Goal: Task Accomplishment & Management: Manage account settings

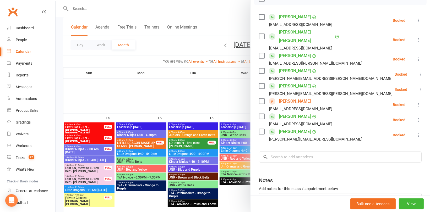
scroll to position [49, 0]
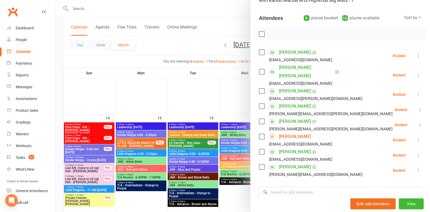
drag, startPoint x: 220, startPoint y: 94, endPoint x: 223, endPoint y: 93, distance: 3.5
click at [220, 93] on div at bounding box center [243, 106] width 375 height 212
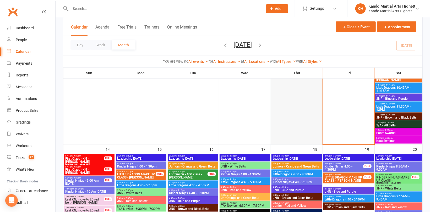
scroll to position [446, 0]
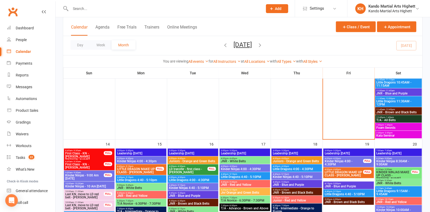
click at [388, 137] on span "Kata Seminar" at bounding box center [399, 136] width 45 height 3
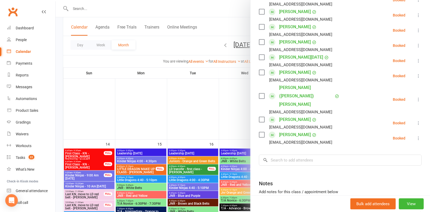
scroll to position [178, 0]
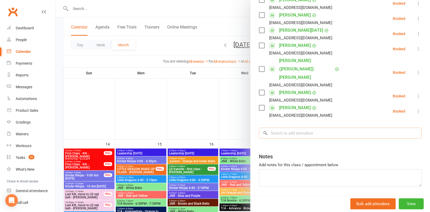
click at [302, 128] on input "search" at bounding box center [340, 133] width 163 height 11
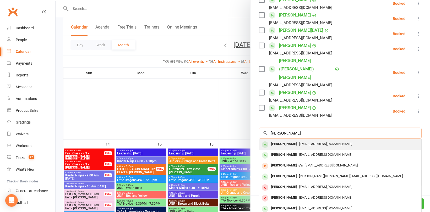
type input "nick f"
click at [304, 142] on span "nick@thefosters.co" at bounding box center [325, 144] width 53 height 4
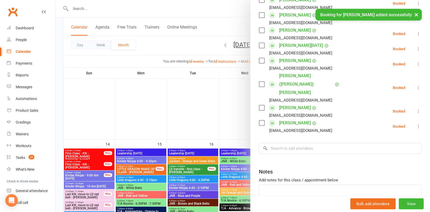
scroll to position [193, 0]
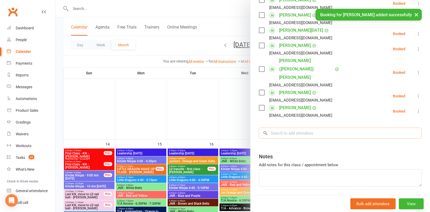
click at [290, 128] on input "search" at bounding box center [340, 133] width 163 height 11
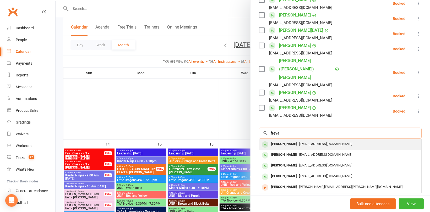
type input "freya"
click at [285, 141] on div "Freya Foster" at bounding box center [284, 145] width 30 height 8
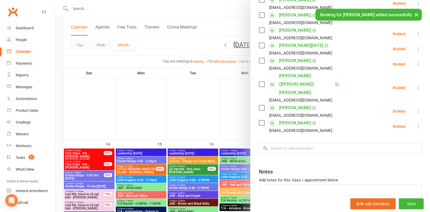
scroll to position [208, 0]
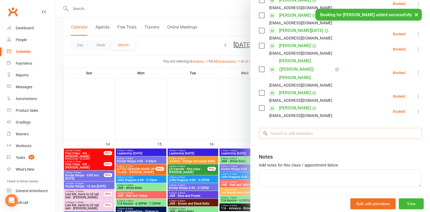
click at [283, 128] on input "search" at bounding box center [340, 133] width 163 height 11
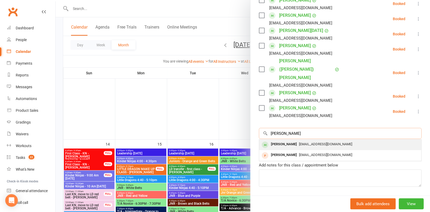
type input "nadish"
click at [290, 141] on div "Nadisha Foster" at bounding box center [284, 145] width 30 height 8
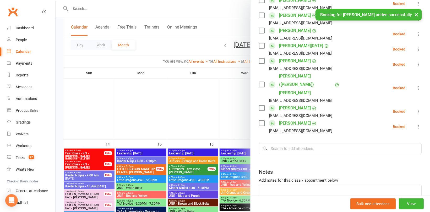
scroll to position [223, 0]
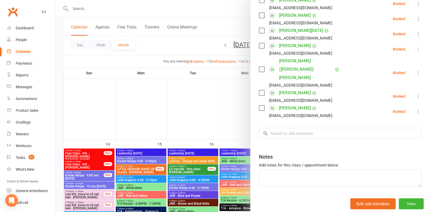
click at [150, 85] on div at bounding box center [243, 106] width 375 height 212
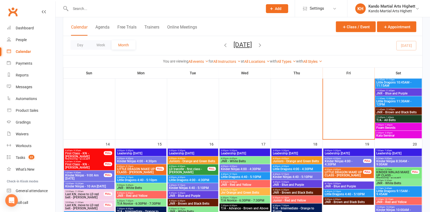
click at [386, 125] on span "- 1:30pm" at bounding box center [389, 125] width 9 height 2
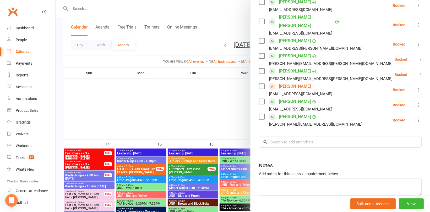
scroll to position [117, 0]
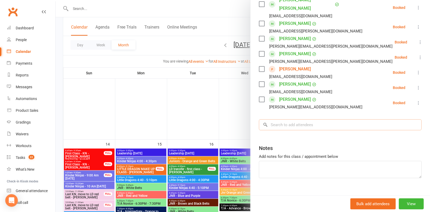
click at [299, 120] on input "search" at bounding box center [340, 125] width 163 height 11
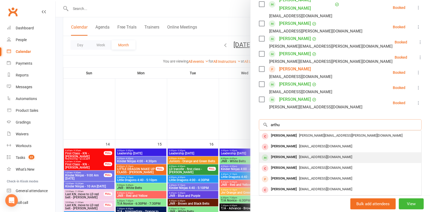
type input "arthu"
click at [296, 153] on div "Arthur Fankhauser milleyu30@gmail.com" at bounding box center [340, 158] width 162 height 11
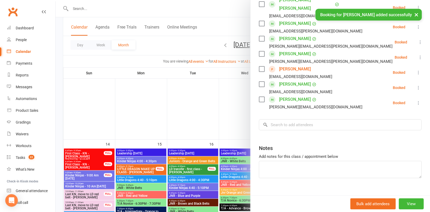
scroll to position [132, 0]
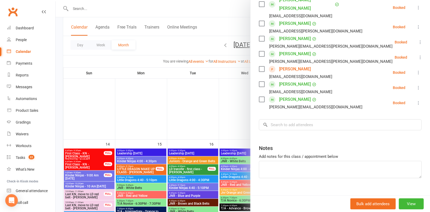
click at [77, 10] on div at bounding box center [243, 106] width 375 height 212
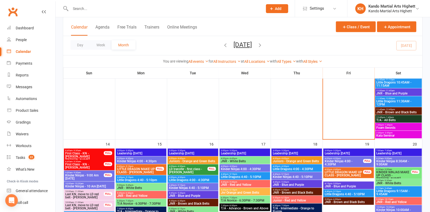
scroll to position [132, 0]
click at [89, 9] on input "text" at bounding box center [164, 8] width 190 height 7
paste input "William Mowson"
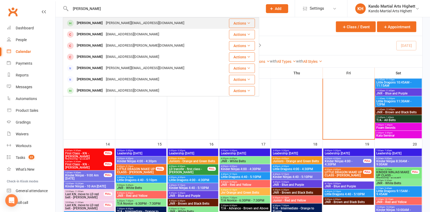
type input "William Mowson"
click at [94, 22] on div "Willam Mowson" at bounding box center [89, 23] width 29 height 8
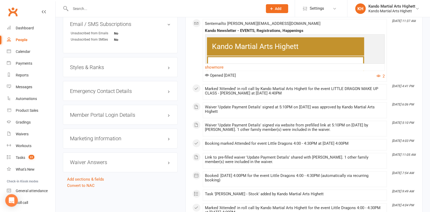
scroll to position [446, 0]
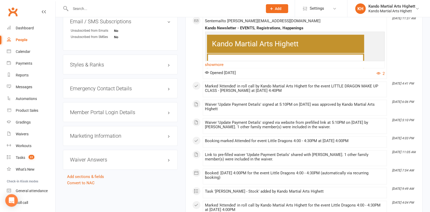
click at [91, 64] on h3 "Styles & Ranks" at bounding box center [120, 65] width 101 height 6
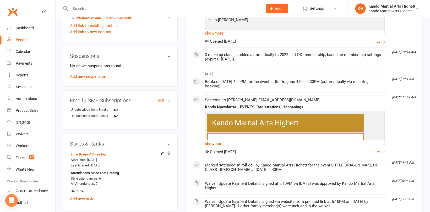
scroll to position [315, 0]
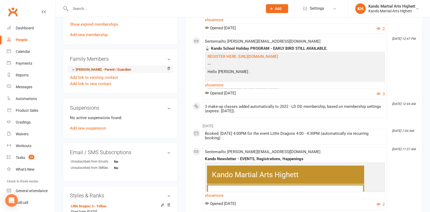
click at [99, 71] on link "Rini Mowson - Parent / Guardian" at bounding box center [101, 70] width 60 height 6
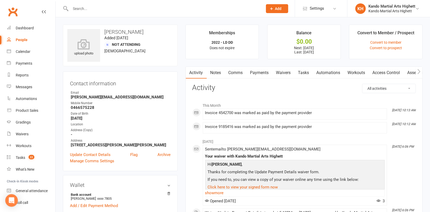
click at [262, 74] on link "Payments" at bounding box center [260, 73] width 26 height 12
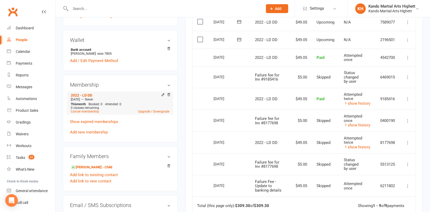
scroll to position [157, 0]
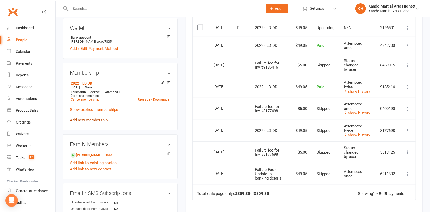
click at [98, 119] on link "Add new membership" at bounding box center [89, 120] width 38 height 5
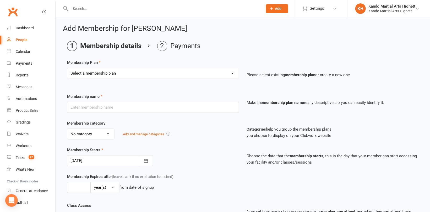
click at [118, 71] on select "Select a membership plan Create new Membership Plan Starter Program - 4 weeks p…" at bounding box center [153, 73] width 172 height 10
select select "17"
click at [67, 68] on select "Select a membership plan Create new Membership Plan Starter Program - 4 weeks p…" at bounding box center [153, 73] width 172 height 10
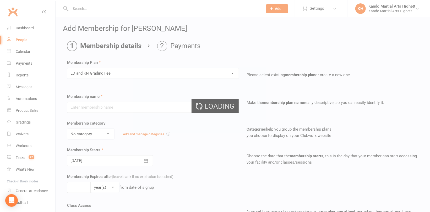
type input "LD and KN Grading Fee"
select select "10"
type input "1"
select select "0"
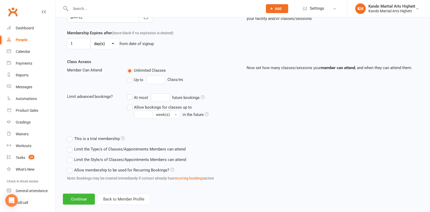
scroll to position [151, 0]
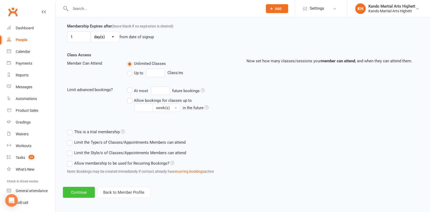
click at [79, 190] on button "Continue" at bounding box center [79, 192] width 32 height 11
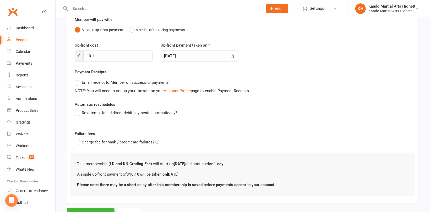
scroll to position [73, 0]
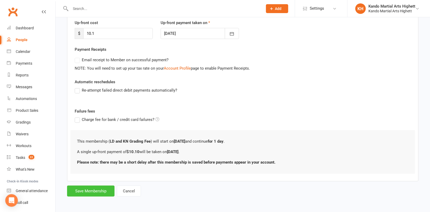
click at [83, 190] on button "Save Membership" at bounding box center [90, 191] width 47 height 11
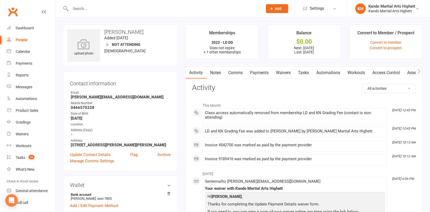
click at [84, 4] on div at bounding box center [161, 8] width 196 height 17
click at [83, 8] on input "text" at bounding box center [164, 8] width 190 height 7
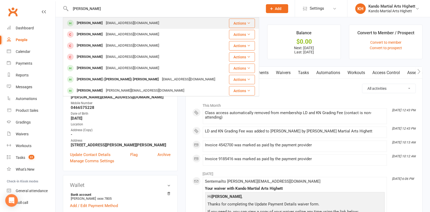
type input "alfie rior"
click at [93, 22] on div "Alfie Riordan" at bounding box center [89, 23] width 29 height 8
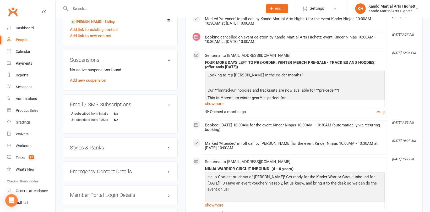
scroll to position [420, 0]
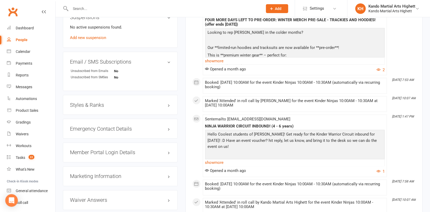
click at [93, 104] on h3 "Styles & Ranks" at bounding box center [120, 105] width 101 height 6
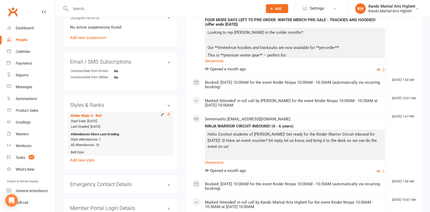
click at [169, 116] on icon at bounding box center [169, 115] width 4 height 4
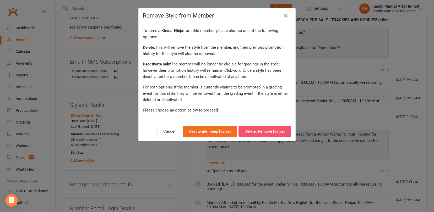
click at [264, 130] on button "Delete: Remove history" at bounding box center [265, 131] width 53 height 11
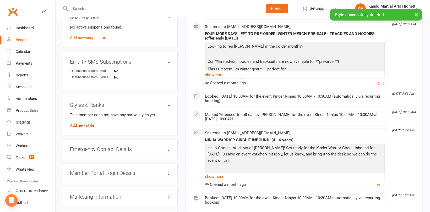
click at [89, 126] on link "Add new style" at bounding box center [82, 125] width 24 height 5
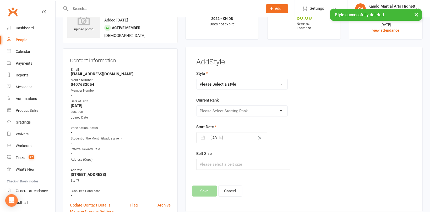
scroll to position [0, 0]
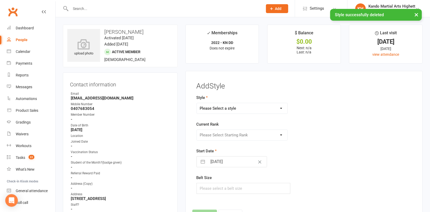
click at [226, 107] on select "Please Select a style Junior Kinder Ninja Leadership Little Dragon Teen and Adu…" at bounding box center [242, 108] width 91 height 10
select select "1195"
click at [197, 103] on select "Please Select a style Junior Kinder Ninja Leadership Little Dragon Teen and Adu…" at bounding box center [242, 108] width 91 height 10
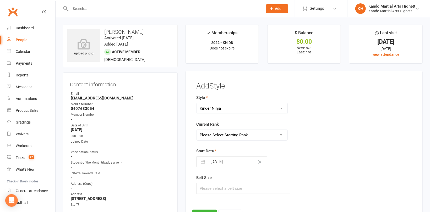
click at [231, 131] on select "Please Select Starting Rank 1 - White 2 - Red 3 - Yellow 4 - Orange 5 - Green 6…" at bounding box center [242, 135] width 91 height 10
select select "18372"
click at [197, 130] on select "Please Select Starting Rank 1 - White 2 - Red 3 - Yellow 4 - Orange 5 - Green 6…" at bounding box center [242, 135] width 91 height 10
click at [205, 209] on div "Add Style Style Junior Kinder Ninja Leadership Little Dragon Teen and Adults Cu…" at bounding box center [305, 151] width 224 height 139
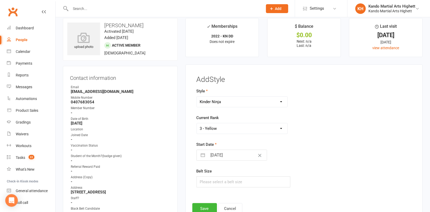
scroll to position [26, 0]
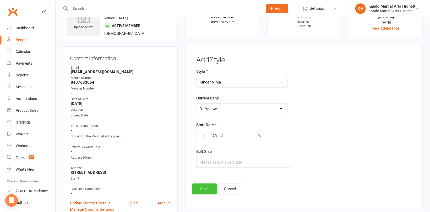
click at [207, 187] on button "Save" at bounding box center [205, 189] width 25 height 11
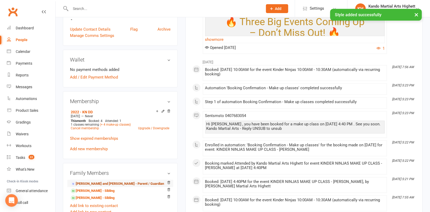
scroll to position [210, 0]
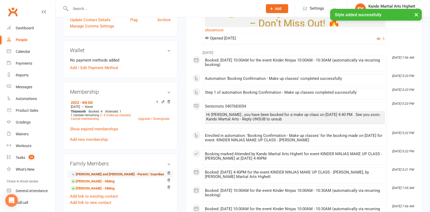
click at [90, 174] on link "Kate and josh Riordan - Parent / Guardian" at bounding box center [117, 175] width 93 height 6
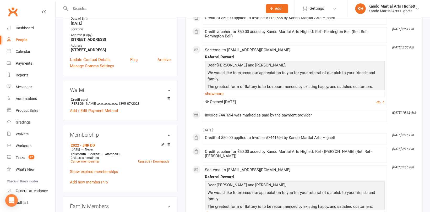
scroll to position [105, 0]
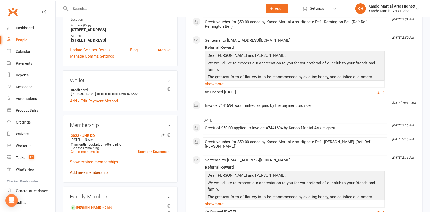
click at [92, 173] on link "Add new membership" at bounding box center [89, 173] width 38 height 5
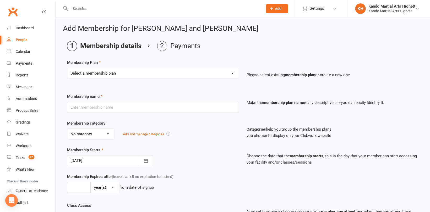
click at [130, 77] on select "Select a membership plan Create new Membership Plan Starter Program - 4 weeks p…" at bounding box center [153, 73] width 172 height 10
select select "17"
click at [67, 68] on select "Select a membership plan Create new Membership Plan Starter Program - 4 weeks p…" at bounding box center [153, 73] width 172 height 10
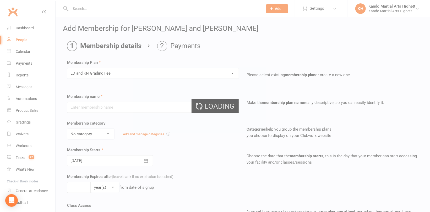
type input "LD and KN Grading Fee"
select select "10"
type input "1"
select select "0"
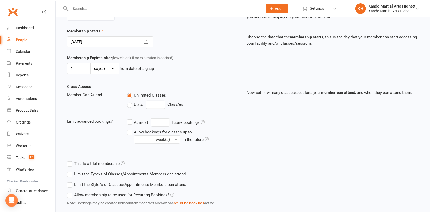
scroll to position [151, 0]
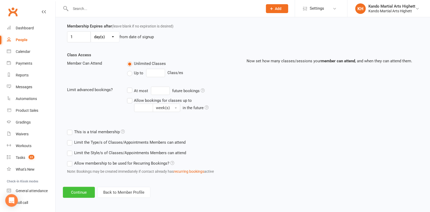
click at [84, 194] on button "Continue" at bounding box center [79, 192] width 32 height 11
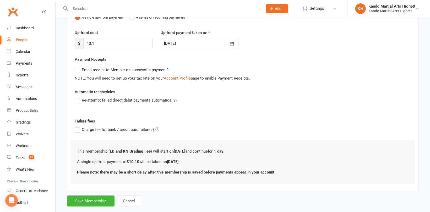
scroll to position [73, 0]
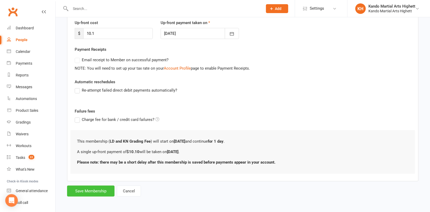
click at [96, 188] on button "Save Membership" at bounding box center [90, 191] width 47 height 11
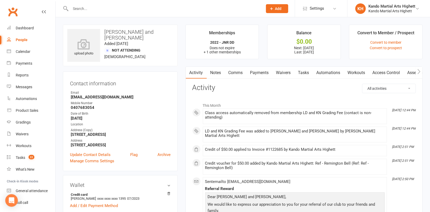
click at [83, 8] on input "text" at bounding box center [164, 8] width 190 height 7
paste input "Oscar Rooke"
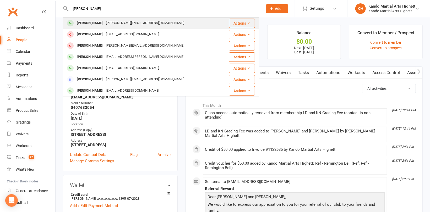
type input "Oscar Rooke"
click at [93, 26] on div "Oscar Rooke" at bounding box center [89, 23] width 29 height 8
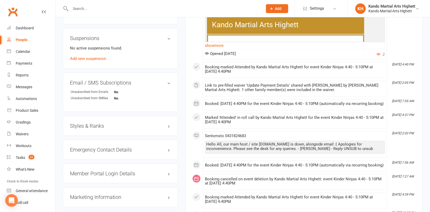
scroll to position [420, 0]
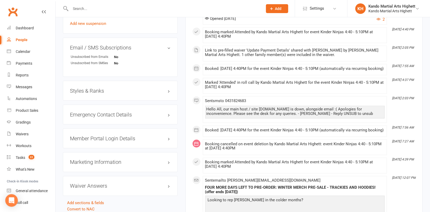
click at [88, 91] on h3 "Styles & Ranks" at bounding box center [120, 91] width 101 height 6
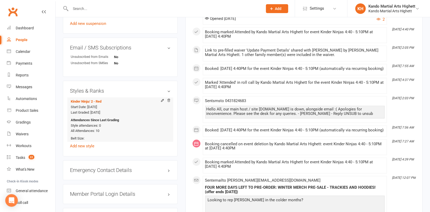
click at [169, 103] on icon at bounding box center [169, 101] width 4 height 4
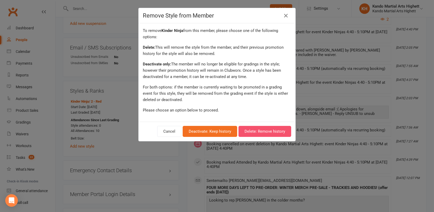
click at [262, 129] on button "Delete: Remove history" at bounding box center [265, 131] width 53 height 11
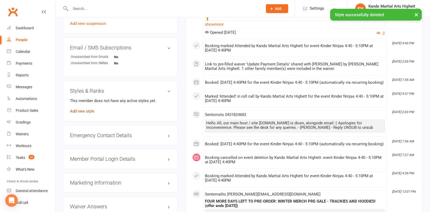
click at [87, 113] on link "Add new style" at bounding box center [82, 111] width 24 height 5
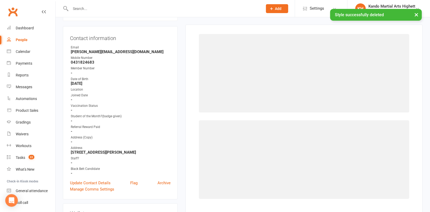
scroll to position [45, 0]
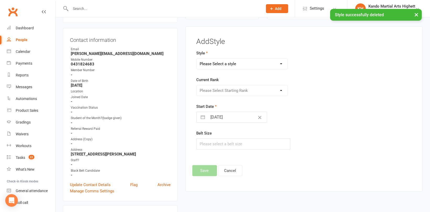
click at [228, 63] on select "Please Select a style Junior Kinder Ninja Leadership Little Dragon Teen and Adu…" at bounding box center [242, 64] width 91 height 10
select select "1195"
click at [197, 59] on select "Please Select a style Junior Kinder Ninja Leadership Little Dragon Teen and Adu…" at bounding box center [242, 64] width 91 height 10
click at [227, 89] on select "Please Select Starting Rank 1 - White 2 - Red 3 - Yellow 4 - Orange 5 - Green 6…" at bounding box center [242, 91] width 91 height 10
select select "18372"
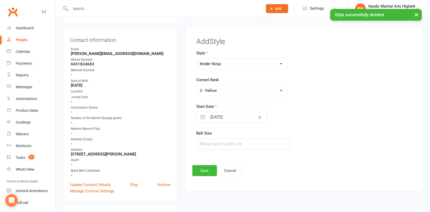
click at [197, 86] on select "Please Select Starting Rank 1 - White 2 - Red 3 - Yellow 4 - Orange 5 - Green 6…" at bounding box center [242, 91] width 91 height 10
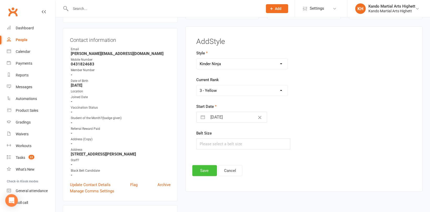
click at [209, 173] on button "Save" at bounding box center [205, 171] width 25 height 11
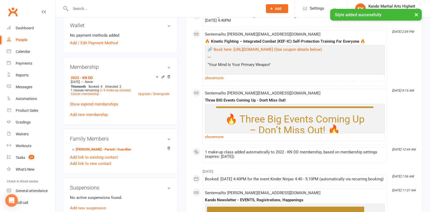
scroll to position [254, 0]
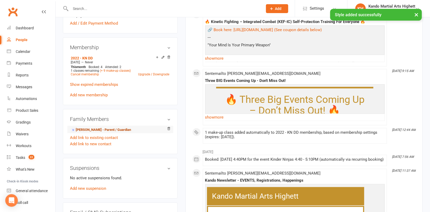
click at [93, 131] on link "Jennifer Rooke - Parent / Guardian" at bounding box center [101, 130] width 60 height 6
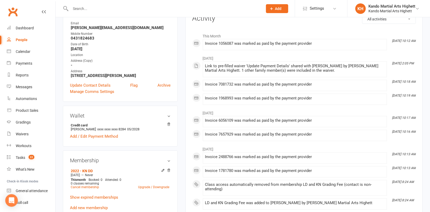
scroll to position [105, 0]
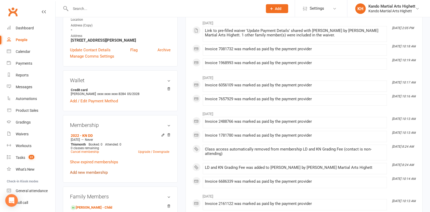
click at [94, 173] on link "Add new membership" at bounding box center [89, 173] width 38 height 5
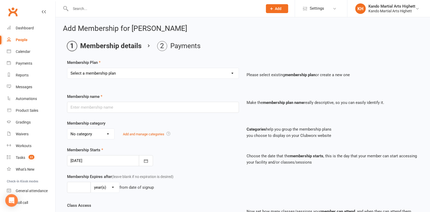
click at [109, 69] on select "Select a membership plan Create new Membership Plan Starter Program - 4 weeks p…" at bounding box center [153, 73] width 172 height 10
select select "17"
click at [67, 68] on select "Select a membership plan Create new Membership Plan Starter Program - 4 weeks p…" at bounding box center [153, 73] width 172 height 10
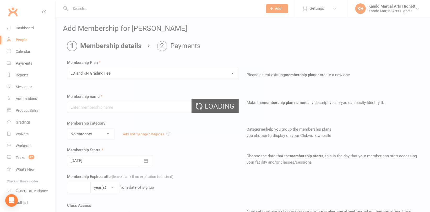
type input "LD and KN Grading Fee"
select select "10"
type input "1"
select select "0"
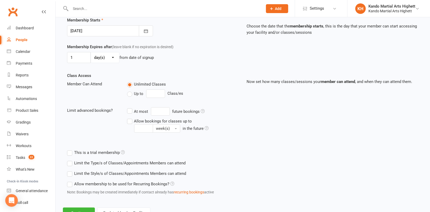
scroll to position [151, 0]
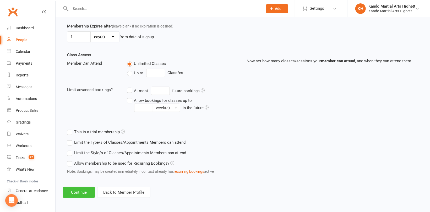
click at [82, 192] on button "Continue" at bounding box center [79, 192] width 32 height 11
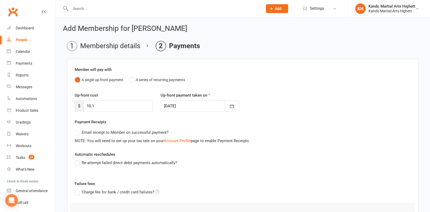
scroll to position [73, 0]
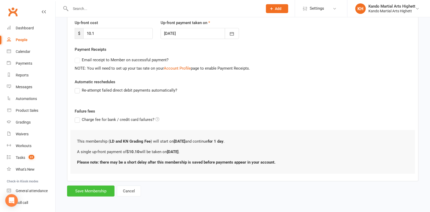
click at [84, 189] on button "Save Membership" at bounding box center [90, 191] width 47 height 11
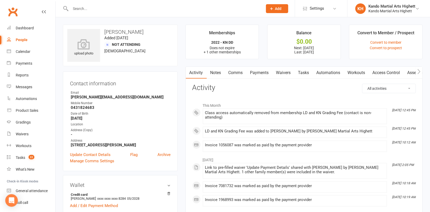
click at [92, 10] on input "text" at bounding box center [164, 8] width 190 height 7
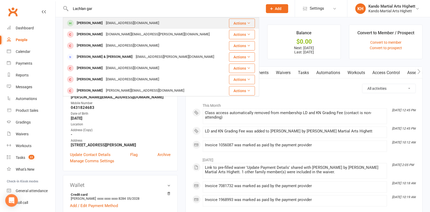
type input "Lachlan gar"
click at [97, 25] on div "Lachlan Garvey" at bounding box center [89, 23] width 29 height 8
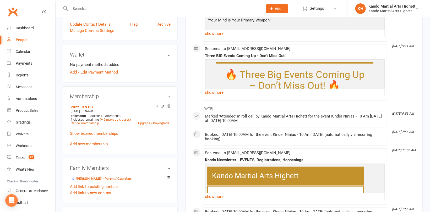
scroll to position [210, 0]
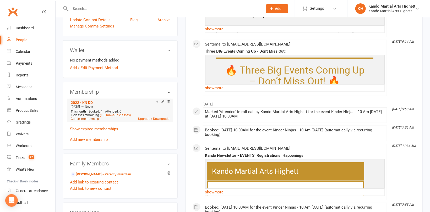
click at [87, 119] on link "Cancel membership" at bounding box center [85, 119] width 28 height 4
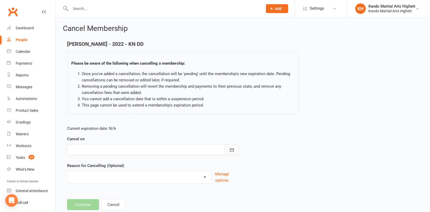
click at [235, 148] on button "button" at bounding box center [232, 150] width 14 height 11
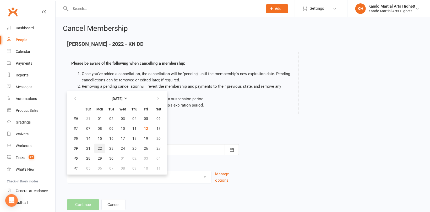
click at [101, 149] on span "22" at bounding box center [100, 149] width 4 height 4
type input "22 Sep 2025"
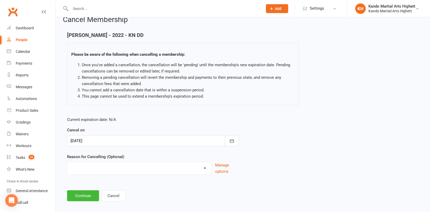
scroll to position [14, 0]
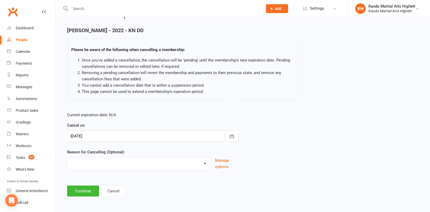
click at [87, 185] on main "Lachlan Garvey - 2022 - KN DD Please be aware of the following when cancelling …" at bounding box center [243, 112] width 360 height 169
click at [83, 189] on button "Continue" at bounding box center [83, 191] width 32 height 11
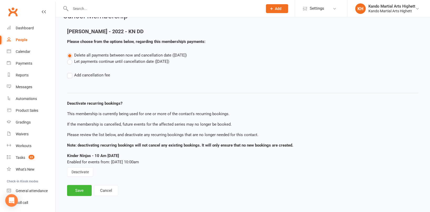
scroll to position [12, 0]
click at [93, 62] on label "Let payments continue until cancellation date (Sep 22, 2025)" at bounding box center [118, 62] width 102 height 6
click at [71, 59] on input "Let payments continue until cancellation date (Sep 22, 2025)" at bounding box center [68, 59] width 3 height 0
click at [78, 185] on main "Lachlan Garvey - 2022 - KN DD Please choose from the options below, regarding t…" at bounding box center [243, 113] width 360 height 168
drag, startPoint x: 78, startPoint y: 188, endPoint x: 82, endPoint y: 177, distance: 11.9
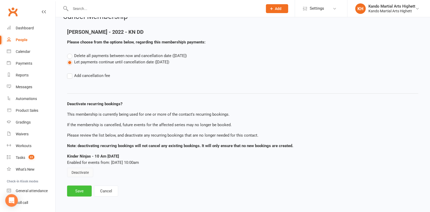
click at [78, 187] on button "Save" at bounding box center [79, 191] width 25 height 11
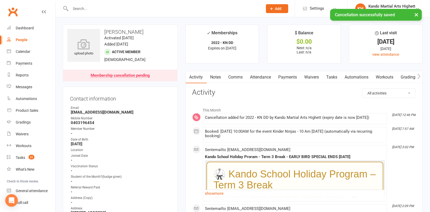
click at [261, 79] on link "Attendance" at bounding box center [261, 77] width 28 height 12
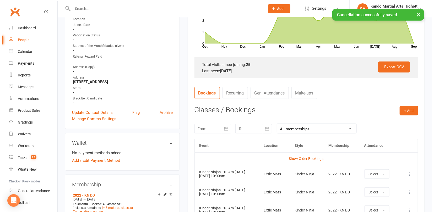
scroll to position [210, 0]
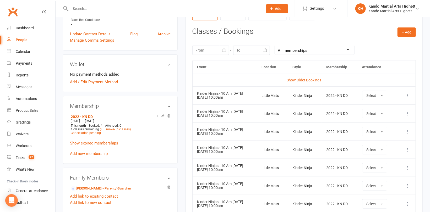
click at [409, 132] on icon at bounding box center [408, 131] width 5 height 5
click at [376, 159] on link "Remove booking" at bounding box center [385, 163] width 52 height 10
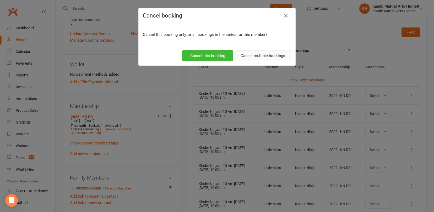
click at [262, 54] on button "Cancel multiple bookings" at bounding box center [263, 55] width 57 height 11
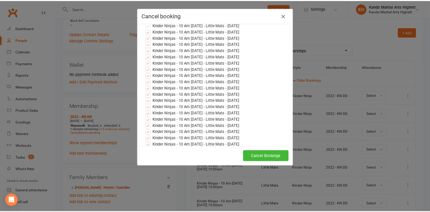
scroll to position [0, 0]
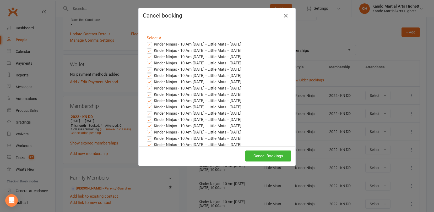
click at [153, 43] on label "Kinder Ninjas - 10 Am Sunday - Little Mats - Sep 14, 2025" at bounding box center [194, 44] width 95 height 6
click at [146, 41] on input "Kinder Ninjas - 10 Am Sunday - Little Mats - Sep 14, 2025" at bounding box center [144, 41] width 3 height 0
click at [152, 49] on label "Kinder Ninjas - 10 Am Sunday - Little Mats - Sep 21, 2025" at bounding box center [194, 50] width 95 height 6
click at [146, 47] on input "Kinder Ninjas - 10 Am Sunday - Little Mats - Sep 21, 2025" at bounding box center [144, 47] width 3 height 0
click at [270, 156] on button "Cancel Bookings" at bounding box center [269, 156] width 46 height 11
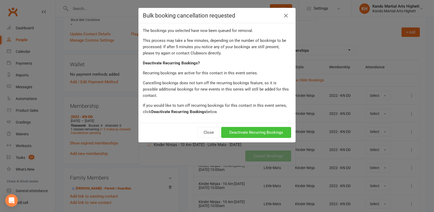
click at [245, 127] on button "Deactivate Recurring Bookings" at bounding box center [256, 132] width 70 height 11
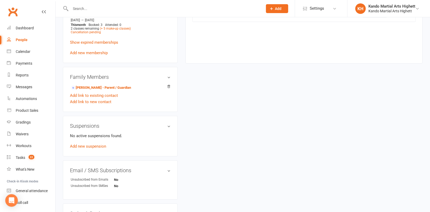
scroll to position [315, 0]
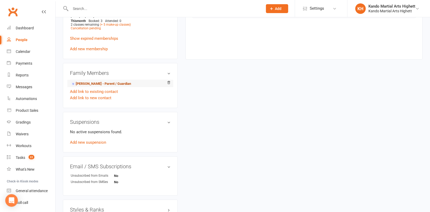
click at [103, 83] on link "Nikki Garvey - Parent / Guardian" at bounding box center [101, 84] width 60 height 6
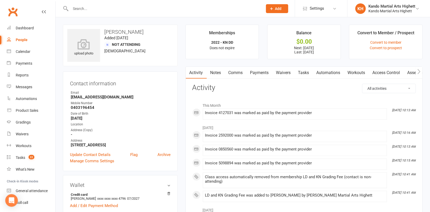
click at [261, 72] on link "Payments" at bounding box center [260, 73] width 26 height 12
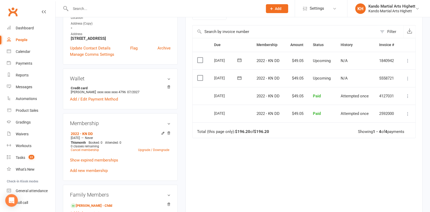
scroll to position [131, 0]
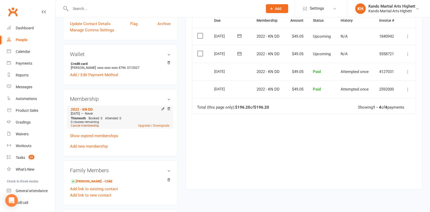
click at [91, 127] on link "Cancel membership" at bounding box center [85, 126] width 28 height 4
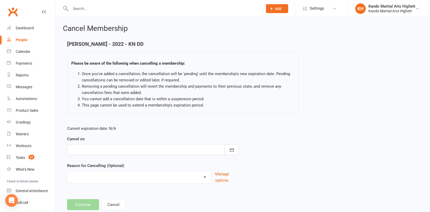
click at [146, 150] on div at bounding box center [153, 150] width 172 height 11
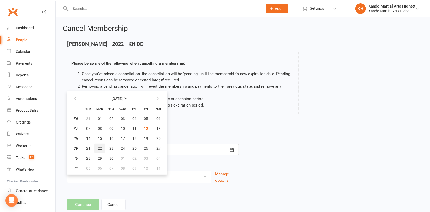
click at [100, 147] on span "22" at bounding box center [100, 149] width 4 height 4
type input "22 Sep 2025"
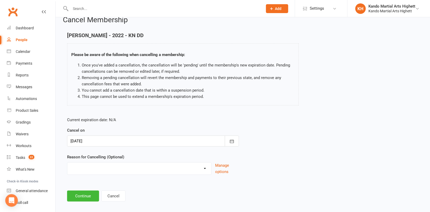
scroll to position [14, 0]
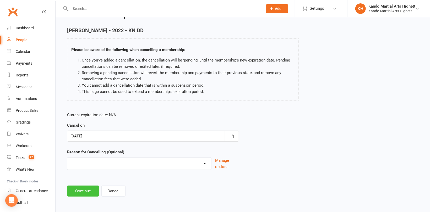
click at [89, 189] on button "Continue" at bounding box center [83, 191] width 32 height 11
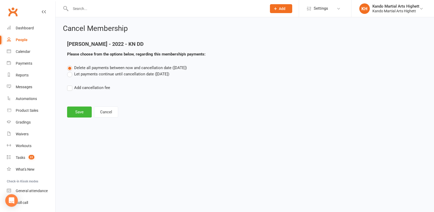
click at [98, 74] on label "Let payments continue until cancellation date (Sep 22, 2025)" at bounding box center [118, 74] width 102 height 6
click at [71, 71] on input "Let payments continue until cancellation date (Sep 22, 2025)" at bounding box center [68, 71] width 3 height 0
click at [79, 118] on div "Cancel Membership Nikki Garvey - 2022 - KN DD Please choose from the options be…" at bounding box center [245, 71] width 379 height 109
click at [79, 115] on button "Save" at bounding box center [79, 112] width 25 height 11
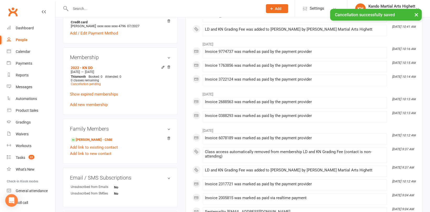
scroll to position [184, 0]
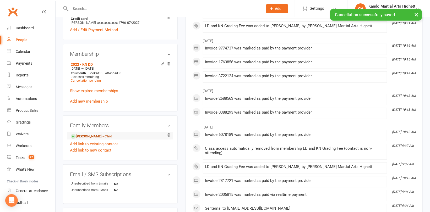
click at [102, 135] on link "Lachlan Garvey - Child" at bounding box center [91, 137] width 41 height 6
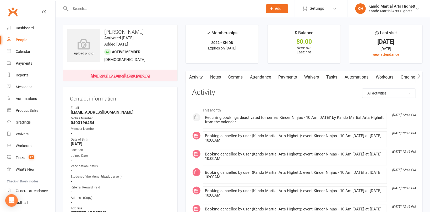
click at [253, 78] on link "Attendance" at bounding box center [261, 77] width 28 height 12
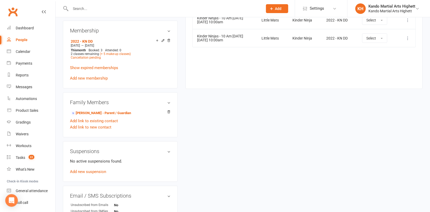
scroll to position [289, 0]
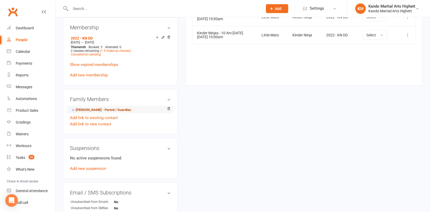
click at [105, 111] on link "Nikki Garvey - Parent / Guardian" at bounding box center [101, 111] width 60 height 6
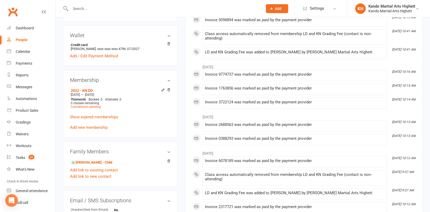
scroll to position [210, 0]
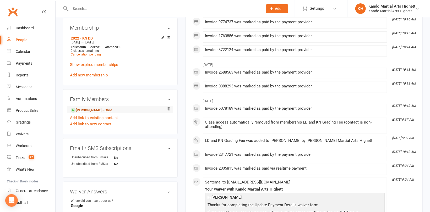
click at [93, 113] on link "Lachlan Garvey - Child" at bounding box center [91, 111] width 41 height 6
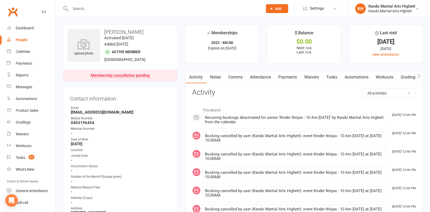
drag, startPoint x: 141, startPoint y: 28, endPoint x: 105, endPoint y: 28, distance: 36.7
click at [105, 28] on div "upload photo Lachlan Garvey Activated 30 September, 2024 Added 29 September, 20…" at bounding box center [120, 53] width 115 height 57
copy h3 "Lachlan Garvey"
click at [19, 39] on div "People" at bounding box center [22, 40] width 12 height 4
select select "100"
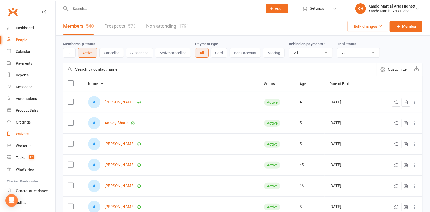
click at [23, 135] on div "Waivers" at bounding box center [22, 134] width 13 height 4
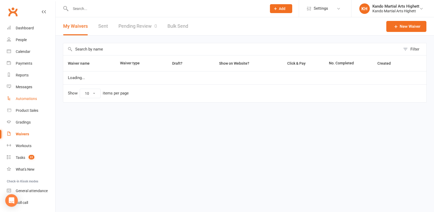
select select "100"
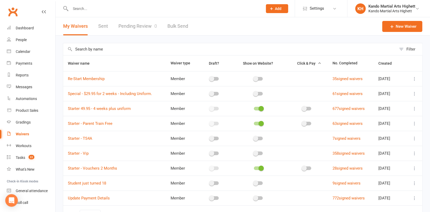
click at [147, 26] on link "Pending Review 0" at bounding box center [138, 26] width 39 height 18
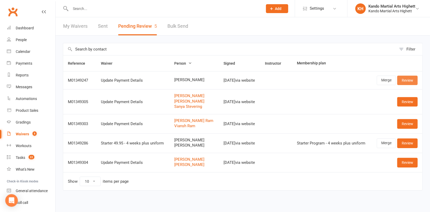
click at [404, 77] on link "Review" at bounding box center [408, 80] width 20 height 9
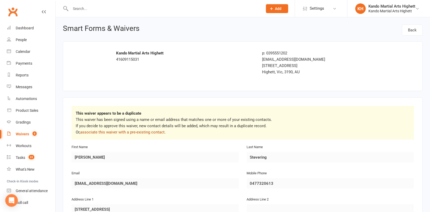
click at [143, 134] on link "associate this waiver with a pre-existing contact" at bounding box center [122, 132] width 84 height 5
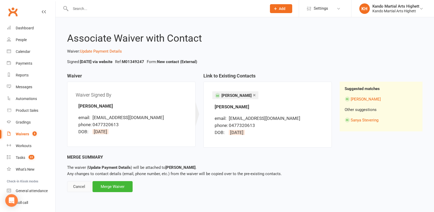
click at [78, 185] on div "Cancel" at bounding box center [79, 187] width 24 height 11
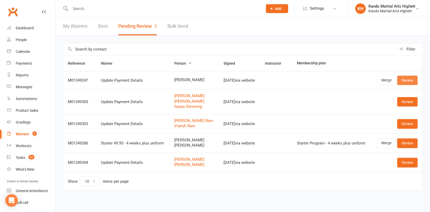
click at [409, 81] on link "Review" at bounding box center [408, 80] width 20 height 9
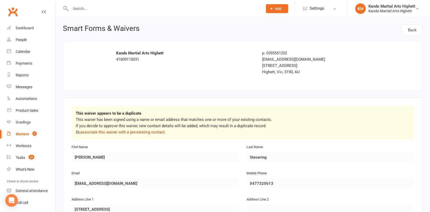
click at [152, 133] on link "associate this waiver with a pre-existing contact" at bounding box center [122, 132] width 84 height 5
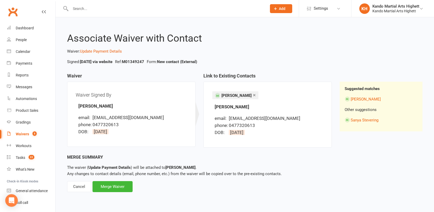
click at [253, 95] on link "×" at bounding box center [254, 95] width 3 height 8
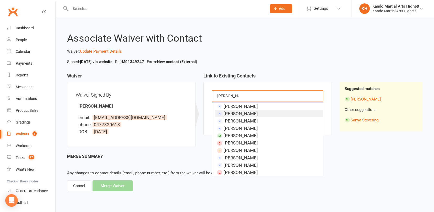
type input "michael ste"
click at [238, 111] on span "[PERSON_NAME]" at bounding box center [241, 113] width 34 height 5
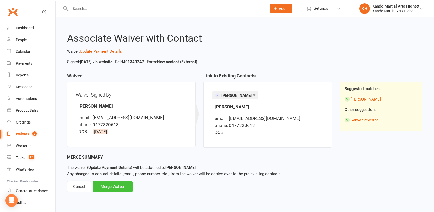
click at [118, 189] on div "Merge Waiver" at bounding box center [113, 187] width 40 height 11
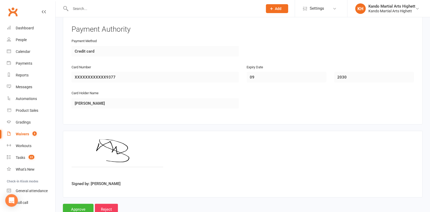
scroll to position [251, 0]
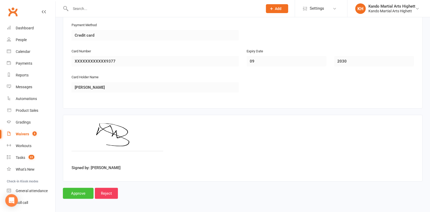
click at [83, 190] on input "Approve" at bounding box center [78, 193] width 31 height 11
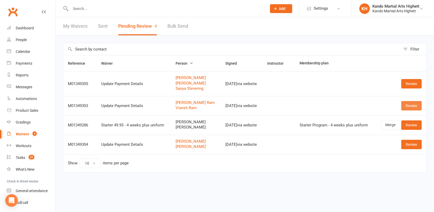
click at [409, 108] on link "Review" at bounding box center [412, 105] width 20 height 9
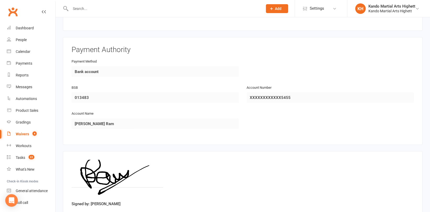
scroll to position [450, 0]
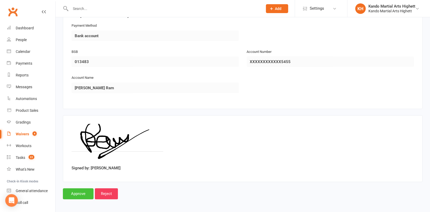
click at [77, 190] on input "Approve" at bounding box center [78, 194] width 31 height 11
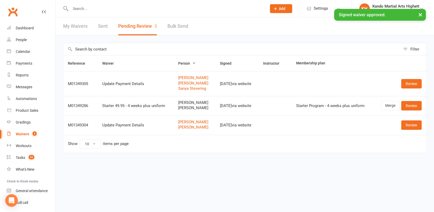
click at [87, 9] on div "× Signed waiver approved." at bounding box center [214, 9] width 428 height 0
click at [78, 8] on input "text" at bounding box center [166, 8] width 194 height 7
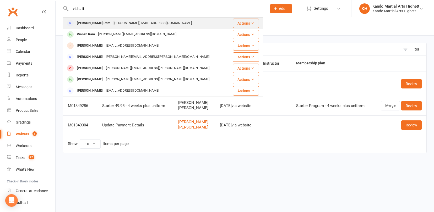
type input "vishalii"
click at [83, 23] on div "Vishalini Ram" at bounding box center [93, 23] width 37 height 8
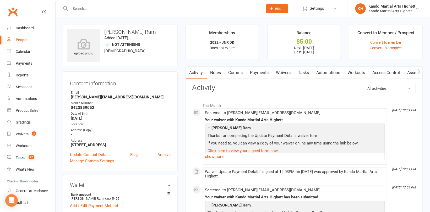
click at [263, 72] on link "Payments" at bounding box center [260, 73] width 26 height 12
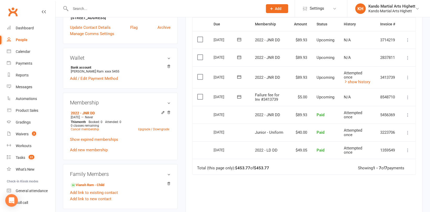
scroll to position [131, 0]
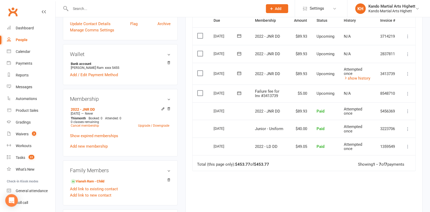
click at [407, 72] on icon at bounding box center [408, 73] width 5 height 5
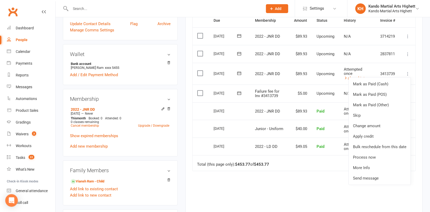
click at [292, 174] on div "Due Contact Membership Amount Status History Invoice # Select this 10 Oct 2025 …" at bounding box center [305, 126] width 224 height 225
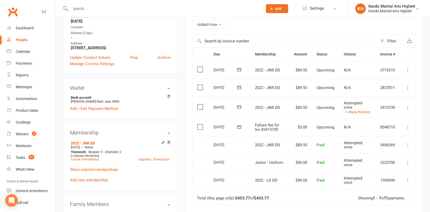
scroll to position [52, 0]
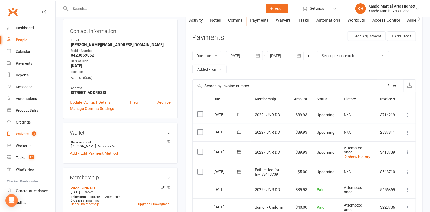
click at [26, 134] on div "Waivers" at bounding box center [22, 134] width 13 height 4
select select "100"
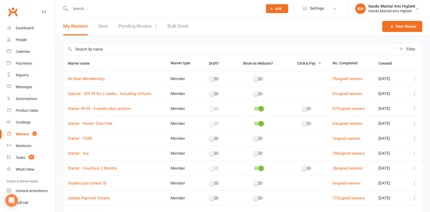
click at [136, 26] on link "Pending Review 3" at bounding box center [138, 26] width 39 height 18
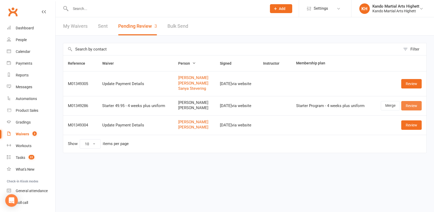
click at [413, 104] on link "Review" at bounding box center [412, 105] width 20 height 9
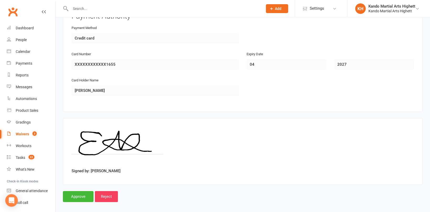
scroll to position [817, 0]
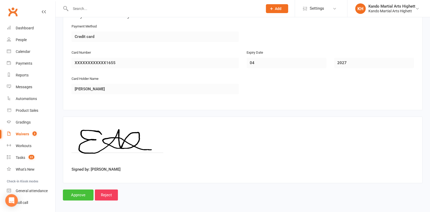
click at [81, 190] on input "Approve" at bounding box center [78, 195] width 31 height 11
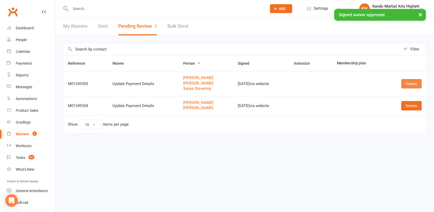
click at [408, 81] on link "Review" at bounding box center [412, 83] width 20 height 9
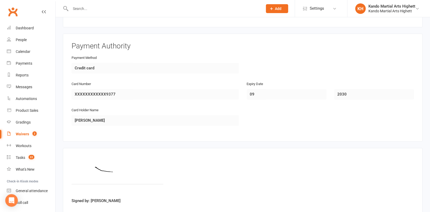
scroll to position [621, 0]
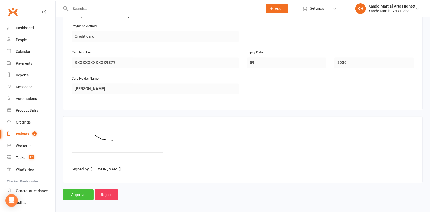
click at [76, 191] on input "Approve" at bounding box center [78, 195] width 31 height 11
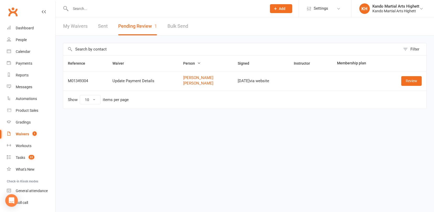
click at [144, 11] on input "text" at bounding box center [166, 8] width 194 height 7
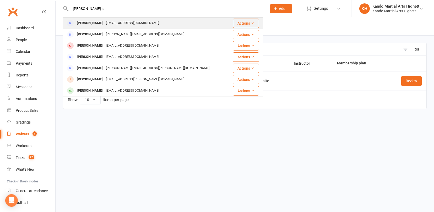
type input "micahel st"
click at [135, 25] on div "[EMAIL_ADDRESS][DOMAIN_NAME]" at bounding box center [132, 23] width 56 height 8
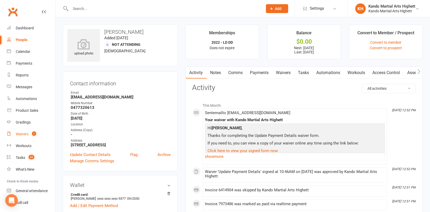
drag, startPoint x: 30, startPoint y: 134, endPoint x: 34, endPoint y: 132, distance: 4.1
click at [30, 134] on count-badge "1" at bounding box center [32, 134] width 7 height 4
select select "100"
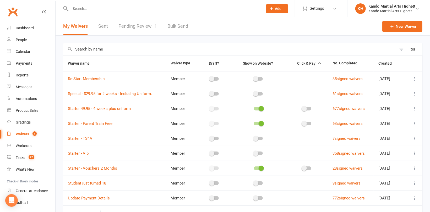
click at [149, 27] on link "Pending Review 1" at bounding box center [138, 26] width 39 height 18
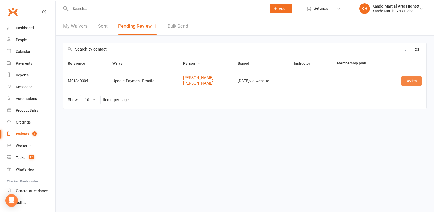
click at [412, 81] on link "Review" at bounding box center [412, 80] width 20 height 9
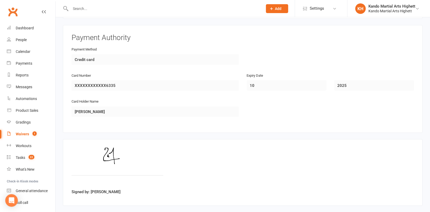
scroll to position [450, 0]
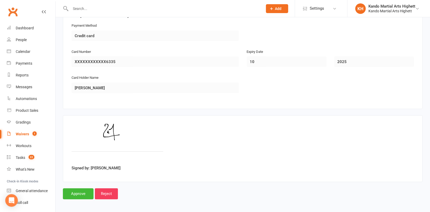
click at [78, 192] on input "Approve" at bounding box center [78, 194] width 31 height 11
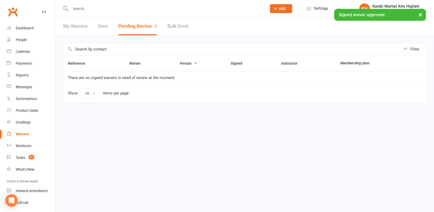
click at [120, 9] on div "× Signed waiver approved." at bounding box center [214, 9] width 428 height 0
click at [103, 8] on input "text" at bounding box center [166, 8] width 194 height 7
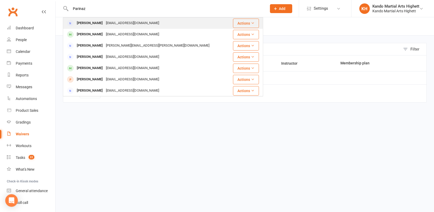
type input "Parinaz"
click at [112, 23] on div "Parinaz_bezchi@yahoo.com" at bounding box center [132, 23] width 56 height 8
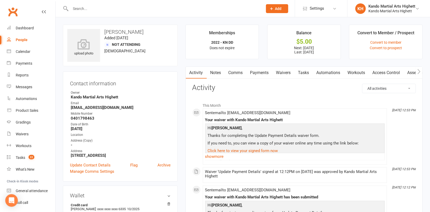
click at [261, 70] on link "Payments" at bounding box center [260, 73] width 26 height 12
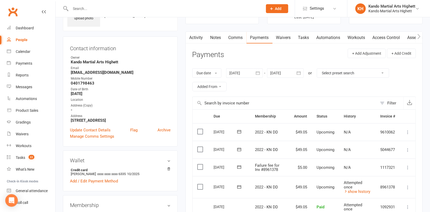
scroll to position [105, 0]
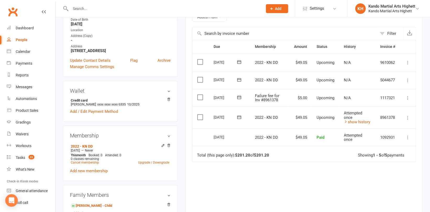
click at [409, 116] on icon at bounding box center [408, 117] width 5 height 5
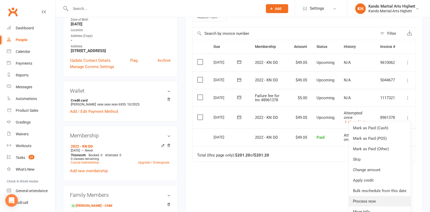
click at [369, 199] on link "Process now" at bounding box center [380, 201] width 62 height 10
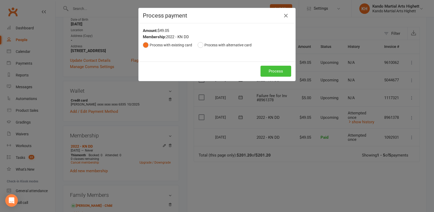
click at [269, 70] on button "Process" at bounding box center [276, 71] width 31 height 11
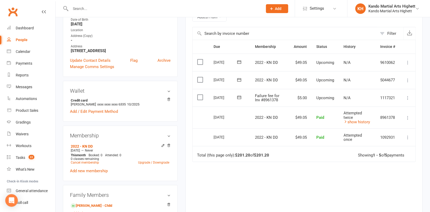
click at [410, 98] on icon at bounding box center [408, 97] width 5 height 5
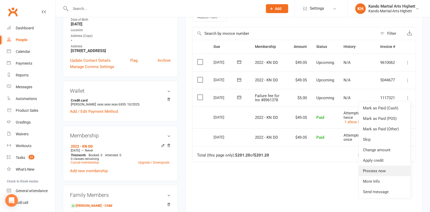
click at [382, 172] on link "Process now" at bounding box center [385, 171] width 52 height 10
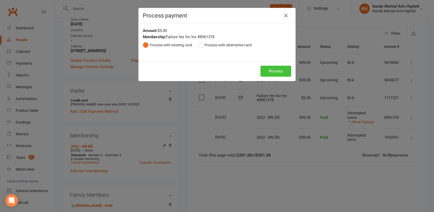
click at [273, 71] on button "Process" at bounding box center [276, 71] width 31 height 11
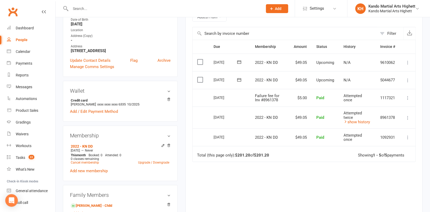
click at [15, 38] on link "People" at bounding box center [31, 40] width 49 height 12
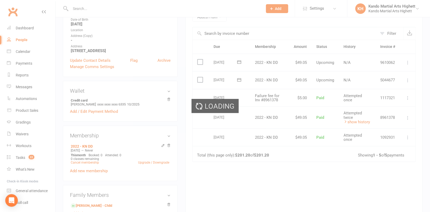
select select "100"
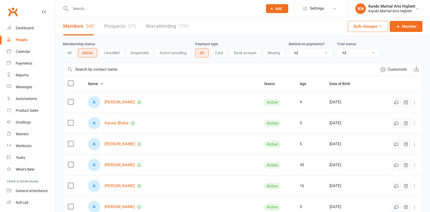
select select "100"
click at [94, 9] on input "text" at bounding box center [164, 8] width 190 height 7
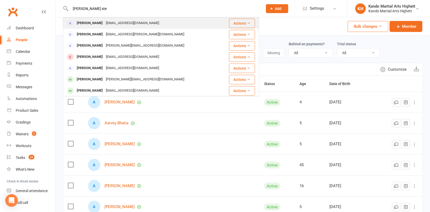
type input "Micahel ste"
click at [95, 23] on div "[PERSON_NAME]" at bounding box center [89, 23] width 29 height 8
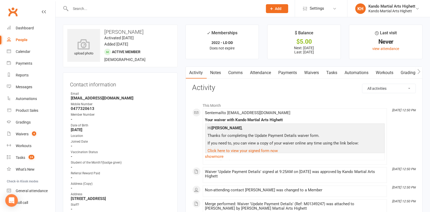
click at [285, 72] on link "Payments" at bounding box center [288, 73] width 26 height 12
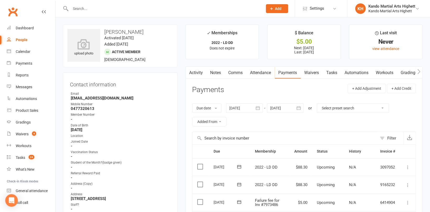
click at [261, 73] on link "Attendance" at bounding box center [261, 73] width 28 height 12
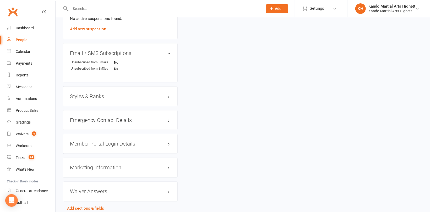
scroll to position [451, 0]
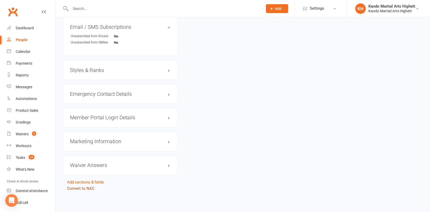
click at [82, 189] on link "Convert to NAC" at bounding box center [81, 189] width 28 height 5
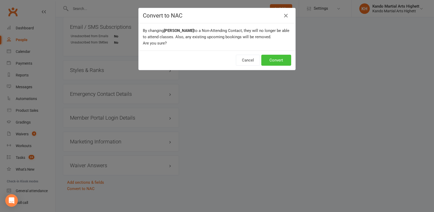
click at [282, 55] on button "Convert" at bounding box center [277, 60] width 30 height 11
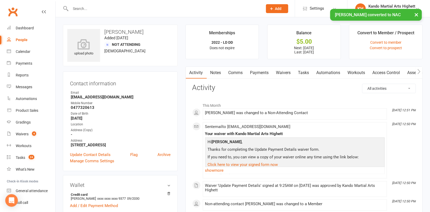
click at [270, 72] on link "Payments" at bounding box center [260, 73] width 26 height 12
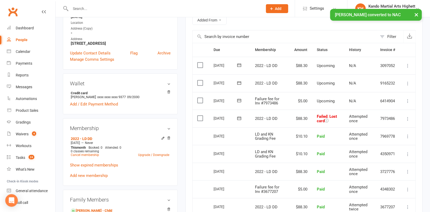
scroll to position [131, 0]
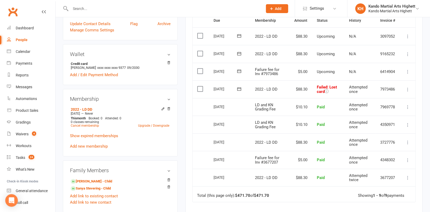
click at [405, 87] on button at bounding box center [408, 90] width 6 height 6
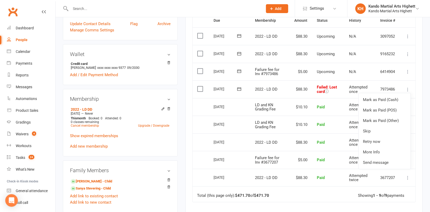
click at [183, 116] on main "Memberships 2022 - LD DD Does not expire Balance $5.00 Next: [DATE] Last: [DATE…" at bounding box center [304, 88] width 245 height 390
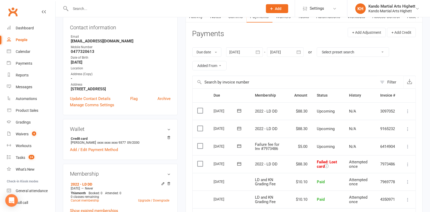
scroll to position [52, 0]
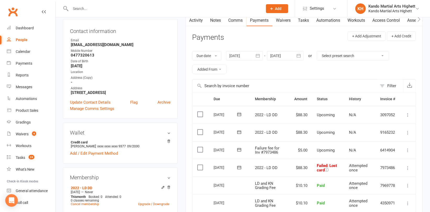
click at [409, 167] on icon at bounding box center [408, 168] width 5 height 5
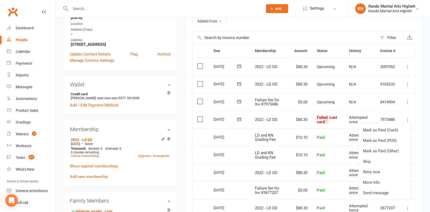
scroll to position [105, 0]
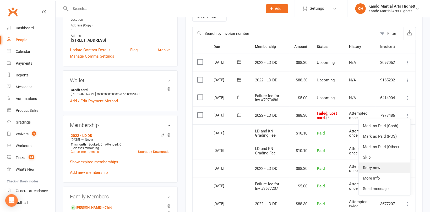
click at [386, 164] on link "Retry now" at bounding box center [385, 168] width 52 height 10
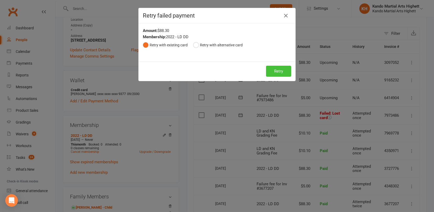
click at [276, 68] on button "Retry" at bounding box center [278, 71] width 25 height 11
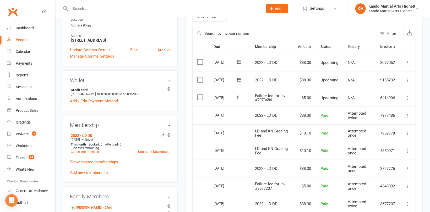
click at [408, 99] on icon at bounding box center [408, 97] width 5 height 5
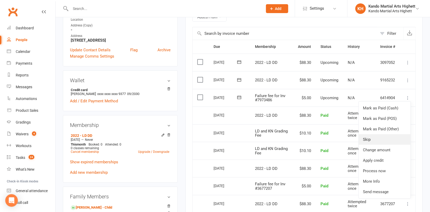
click at [366, 141] on link "Skip" at bounding box center [385, 140] width 52 height 10
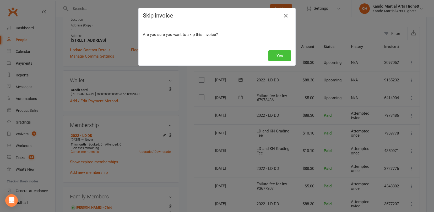
click at [287, 56] on button "Yes" at bounding box center [280, 55] width 23 height 11
